Goal: Communication & Community: Share content

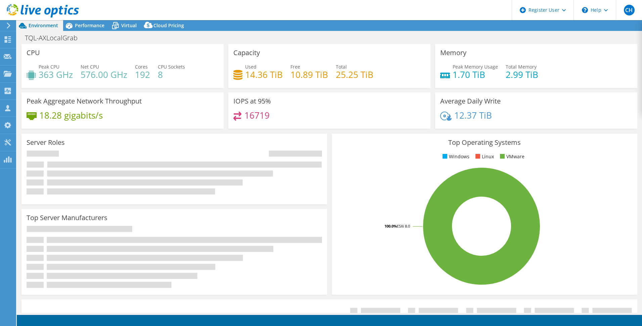
select select "USD"
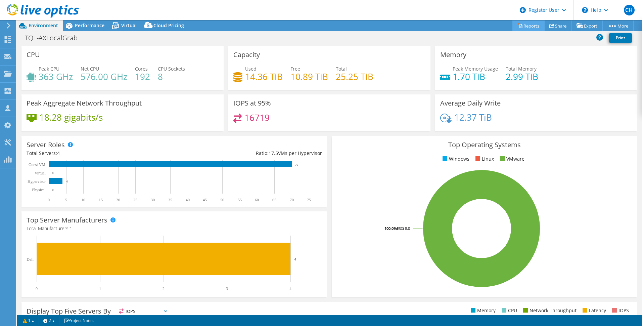
click at [527, 24] on link "Reports" at bounding box center [529, 25] width 32 height 10
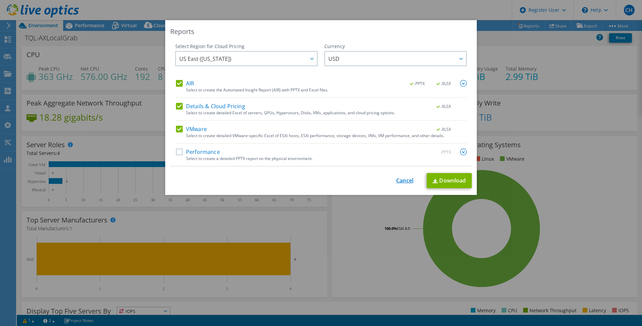
click at [405, 181] on link "Cancel" at bounding box center [405, 180] width 17 height 6
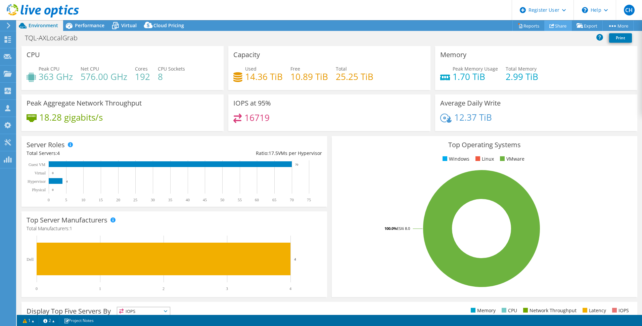
click at [562, 22] on link "Share" at bounding box center [559, 25] width 28 height 10
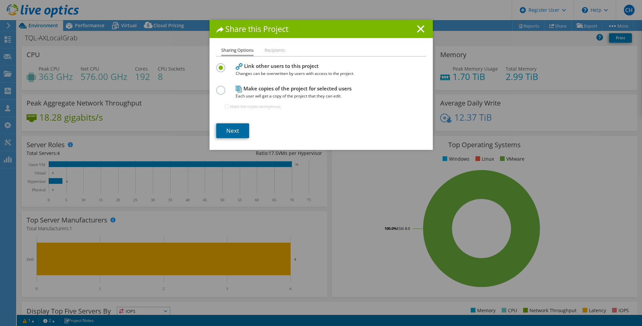
click at [236, 126] on link "Next" at bounding box center [232, 130] width 33 height 15
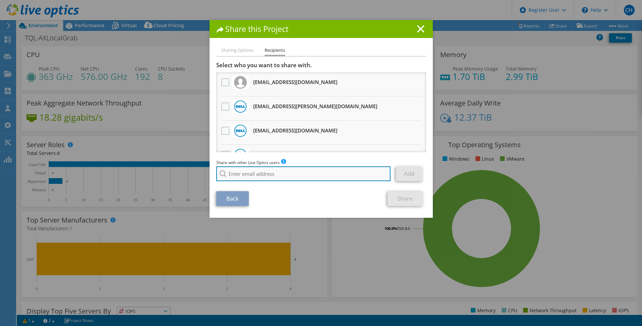
click at [246, 176] on input "search" at bounding box center [303, 173] width 175 height 15
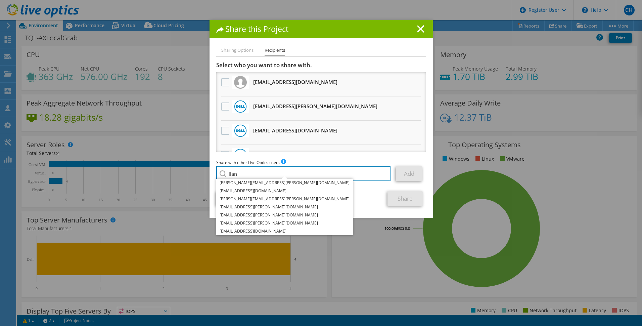
type input "ilan"
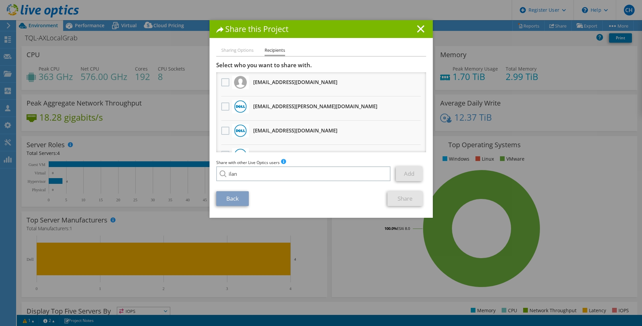
click at [547, 109] on div "Share this Project Sharing Options Recipients Link other users to this project …" at bounding box center [321, 163] width 642 height 286
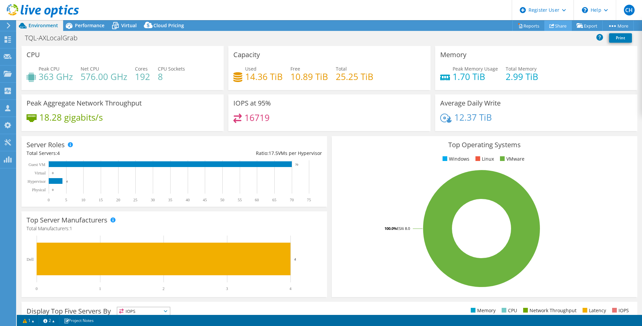
click at [562, 25] on link "Share" at bounding box center [559, 25] width 28 height 10
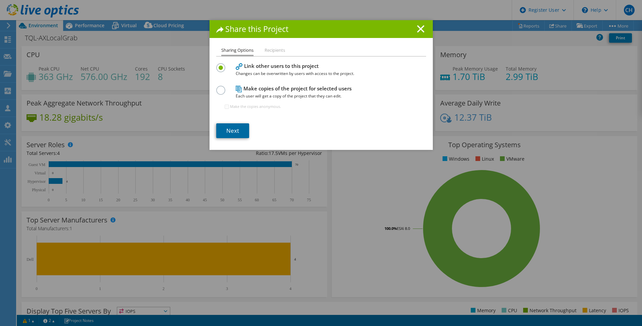
click at [237, 132] on link "Next" at bounding box center [232, 130] width 33 height 15
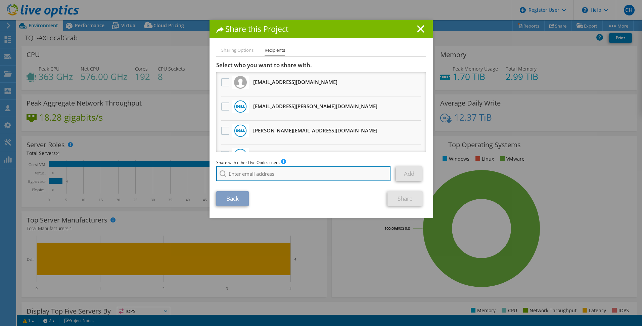
click at [243, 176] on input "search" at bounding box center [303, 173] width 175 height 15
paste input "[EMAIL_ADDRESS][PERSON_NAME][DOMAIN_NAME]"
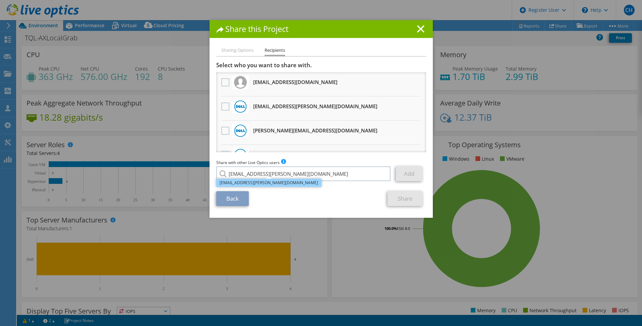
click at [250, 185] on li "[EMAIL_ADDRESS][PERSON_NAME][DOMAIN_NAME]" at bounding box center [268, 183] width 105 height 8
type input "[EMAIL_ADDRESS][PERSON_NAME][DOMAIN_NAME]"
click at [414, 176] on link "Add" at bounding box center [409, 173] width 27 height 15
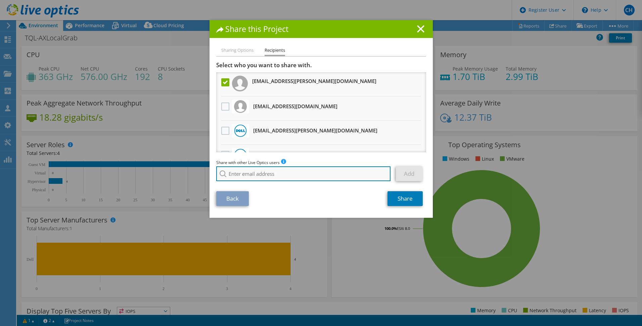
click at [262, 179] on input "search" at bounding box center [303, 173] width 175 height 15
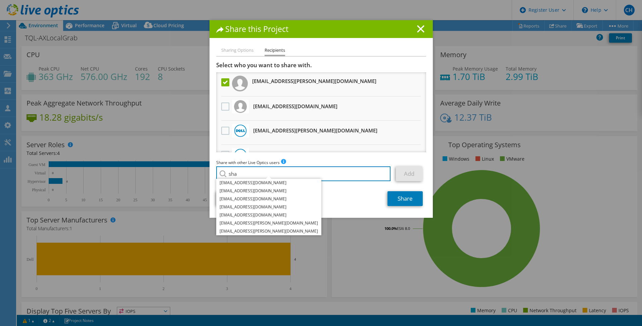
type input "sha"
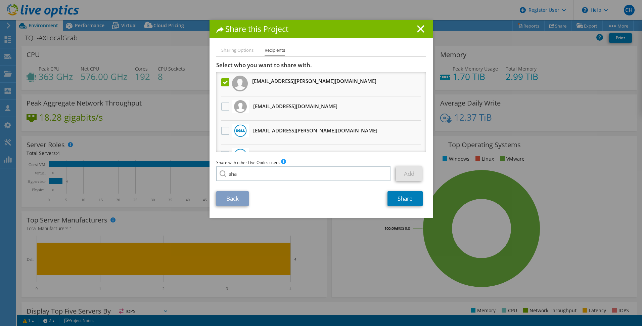
click at [554, 61] on div "Share this Project Sharing Options Recipients Link other users to this project …" at bounding box center [321, 163] width 642 height 286
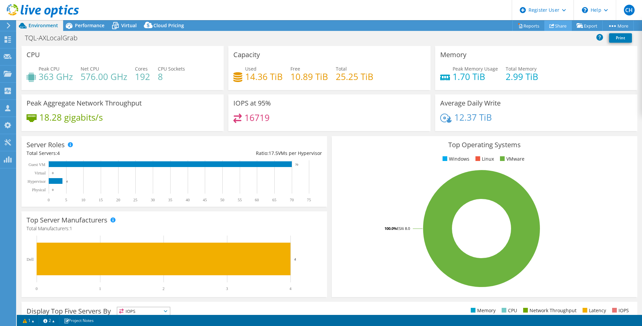
click at [556, 27] on link "Share" at bounding box center [559, 25] width 28 height 10
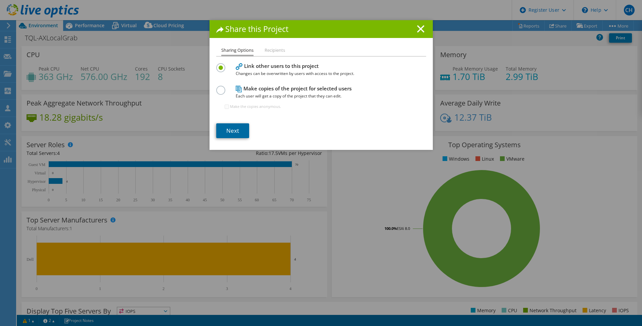
click at [231, 132] on link "Next" at bounding box center [232, 130] width 33 height 15
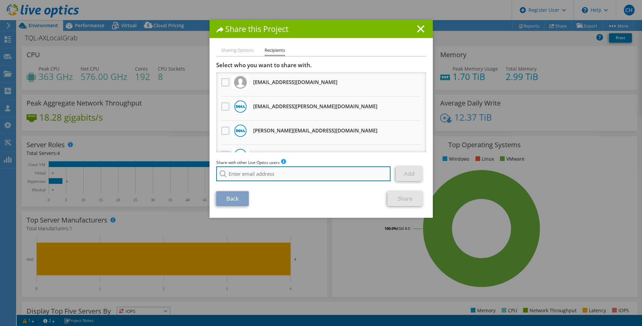
click at [250, 176] on input "search" at bounding box center [303, 173] width 175 height 15
type input "[PERSON_NAME]"
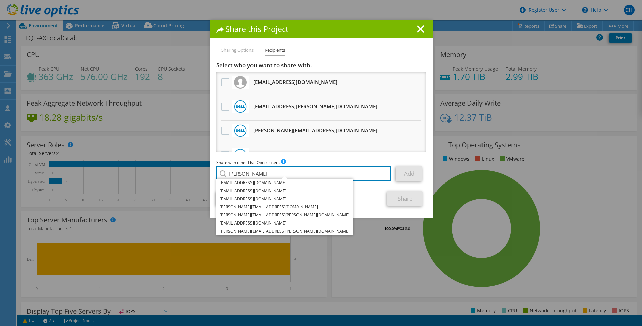
drag, startPoint x: 243, startPoint y: 171, endPoint x: 197, endPoint y: 177, distance: 46.3
click at [197, 177] on div "Share this Project Sharing Options Recipients Link other users to this project …" at bounding box center [321, 163] width 642 height 286
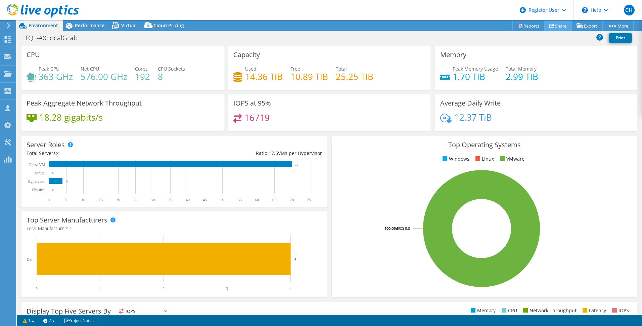
drag, startPoint x: 555, startPoint y: 24, endPoint x: 549, endPoint y: 30, distance: 9.5
click at [555, 24] on link "Share" at bounding box center [559, 25] width 28 height 10
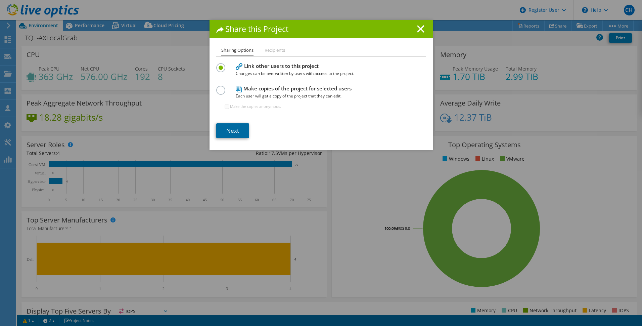
click at [242, 134] on link "Next" at bounding box center [232, 130] width 33 height 15
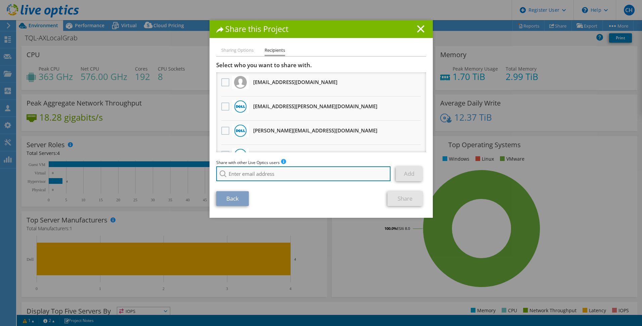
click at [273, 172] on input "search" at bounding box center [303, 173] width 175 height 15
paste input "[PERSON_NAME] <[PERSON_NAME][EMAIL_ADDRESS][PERSON_NAME][DOMAIN_NAME]>"
type input "[PERSON_NAME] <[PERSON_NAME][EMAIL_ADDRESS][PERSON_NAME][DOMAIN_NAME]>"
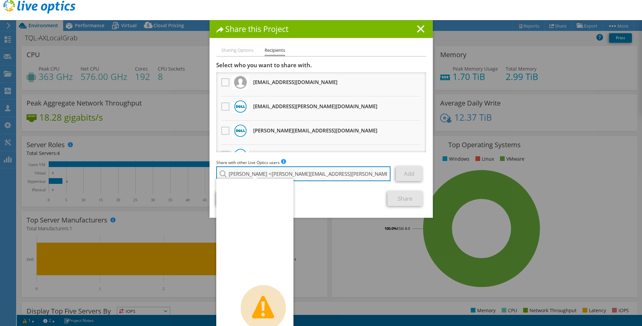
click at [255, 173] on input "[PERSON_NAME] <[PERSON_NAME][EMAIL_ADDRESS][PERSON_NAME][DOMAIN_NAME]>" at bounding box center [303, 173] width 175 height 15
drag, startPoint x: 259, startPoint y: 175, endPoint x: 126, endPoint y: 159, distance: 133.4
click at [126, 159] on div "Share this Project Sharing Options Recipients Link other users to this project …" at bounding box center [321, 163] width 642 height 286
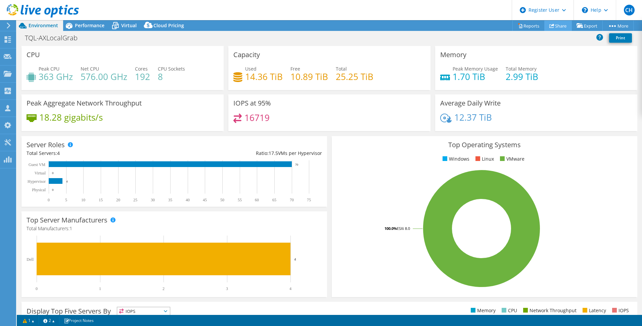
click at [554, 24] on link "Share" at bounding box center [559, 25] width 28 height 10
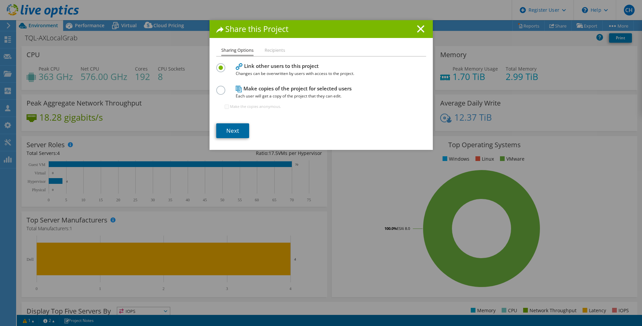
click at [233, 130] on link "Next" at bounding box center [232, 130] width 33 height 15
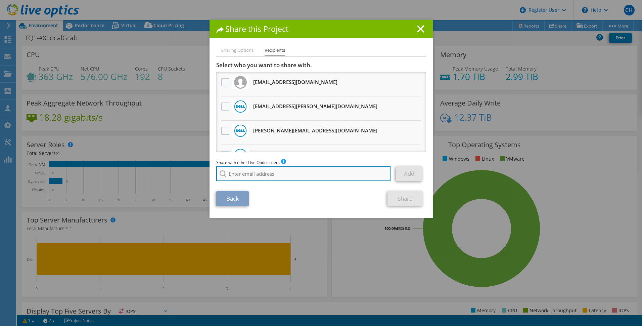
click at [265, 179] on input "search" at bounding box center [303, 173] width 175 height 15
paste input "[PERSON_NAME] <[PERSON_NAME][EMAIL_ADDRESS][PERSON_NAME][DOMAIN_NAME]>"
type input "[EMAIL_ADDRESS][PERSON_NAME][DOMAIN_NAME]"
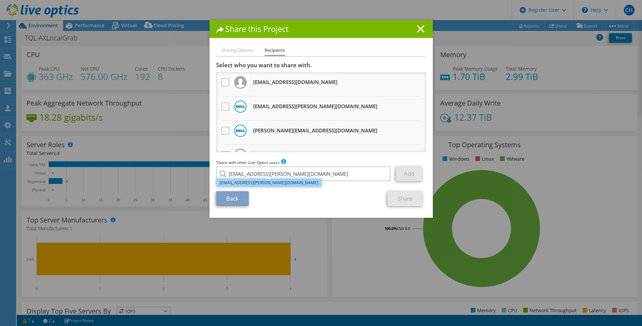
click at [253, 181] on li "[EMAIL_ADDRESS][PERSON_NAME][DOMAIN_NAME]" at bounding box center [268, 183] width 105 height 8
click at [408, 173] on link "Add" at bounding box center [409, 173] width 27 height 15
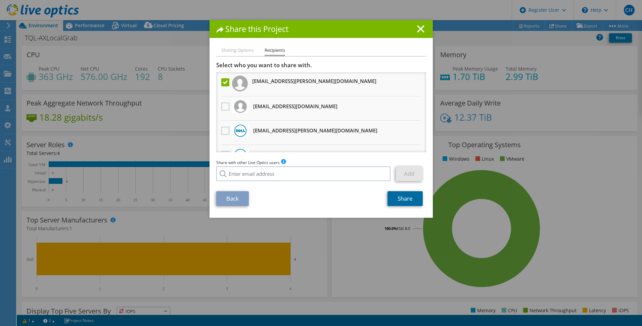
click at [401, 201] on link "Share" at bounding box center [405, 198] width 35 height 15
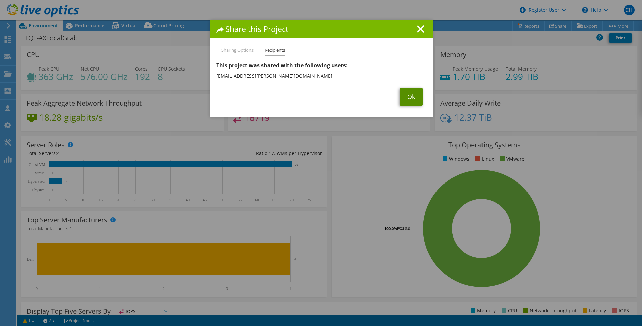
click at [417, 99] on link "Ok" at bounding box center [411, 96] width 23 height 17
